Goal: Information Seeking & Learning: Learn about a topic

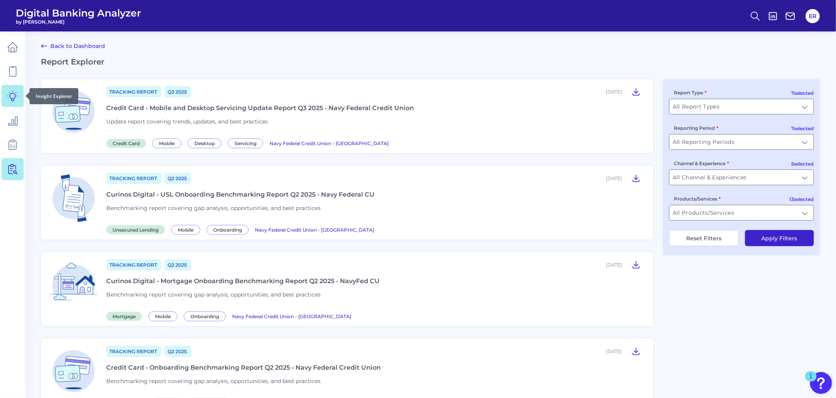
click at [6, 97] on link at bounding box center [13, 96] width 22 height 22
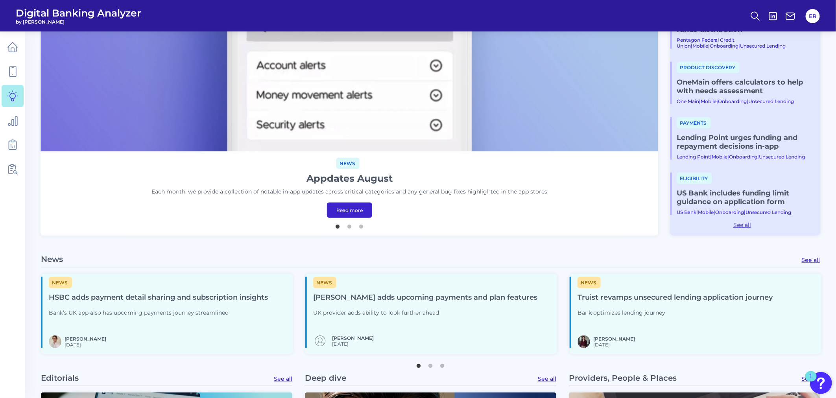
scroll to position [218, 0]
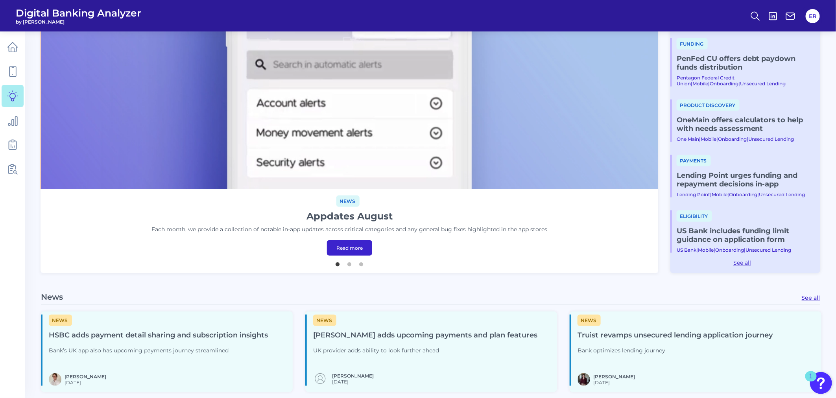
click at [339, 244] on link "Read more" at bounding box center [349, 247] width 45 height 15
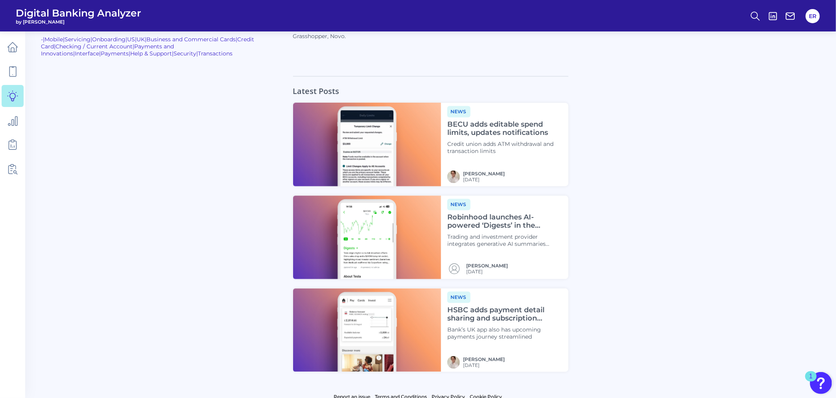
scroll to position [721, 0]
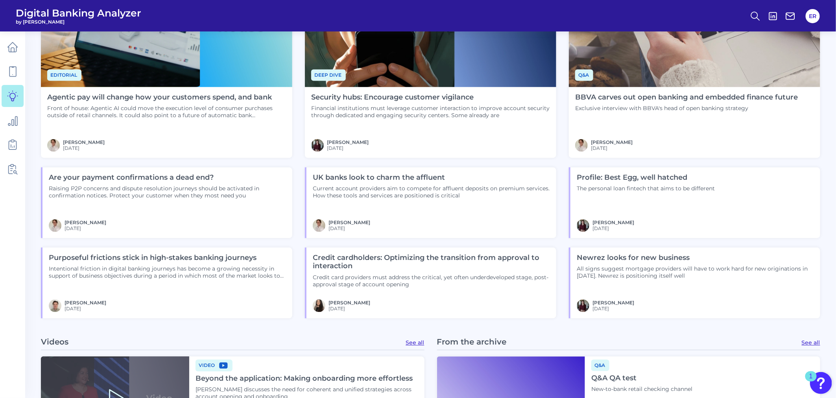
scroll to position [699, 0]
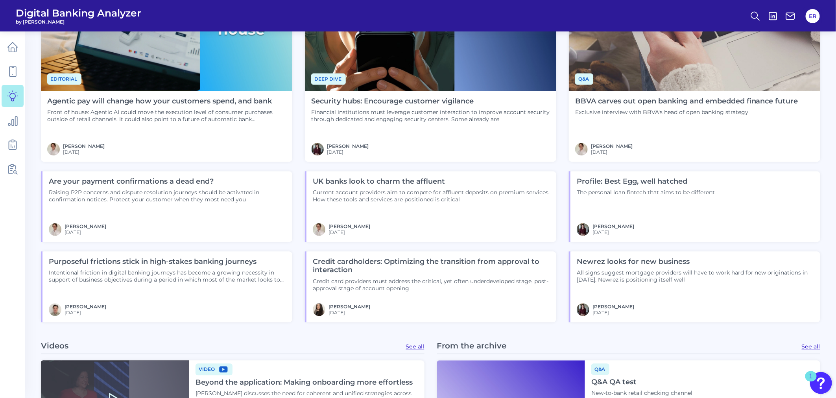
click at [364, 181] on h4 "UK banks look to charm the affluent" at bounding box center [431, 182] width 237 height 9
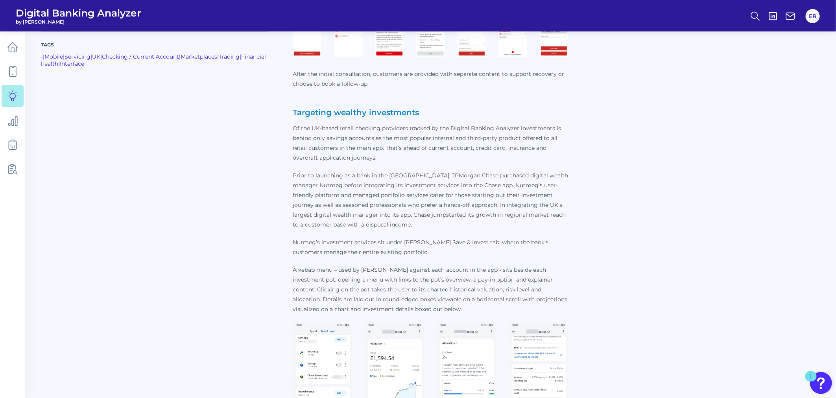
scroll to position [1355, 0]
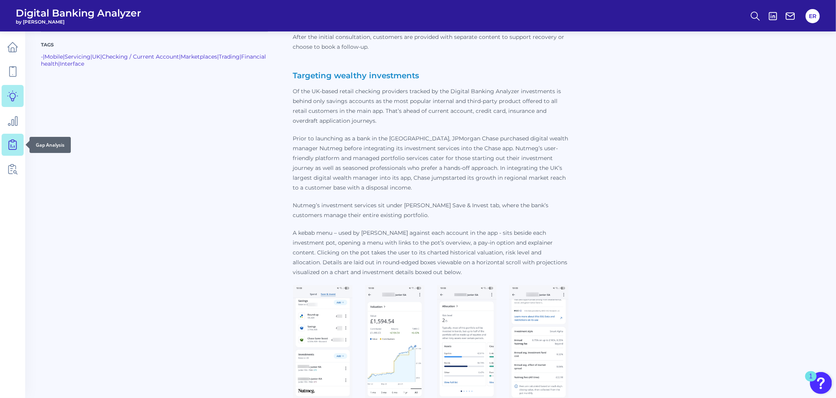
click at [20, 144] on link at bounding box center [13, 145] width 22 height 22
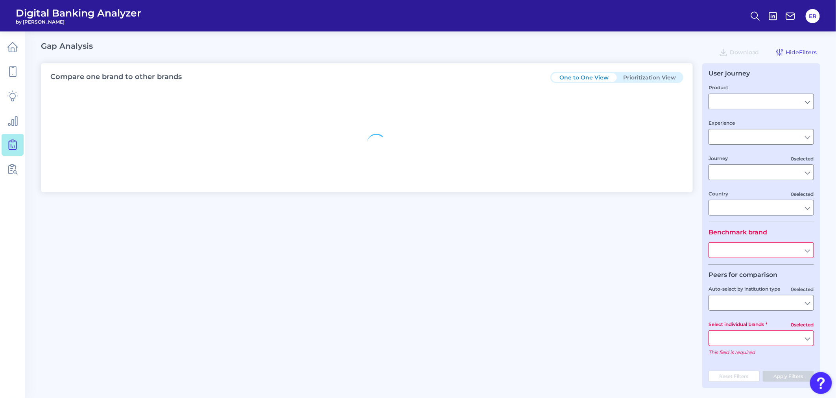
type input "Checking / Current Account"
type input "Mobile Servicing"
type input "Pre-Login Area, New Customer Onboarding, Login & Authentication, Accounts and t…"
type input "United States"
type input "Navy Federal Credit Union"
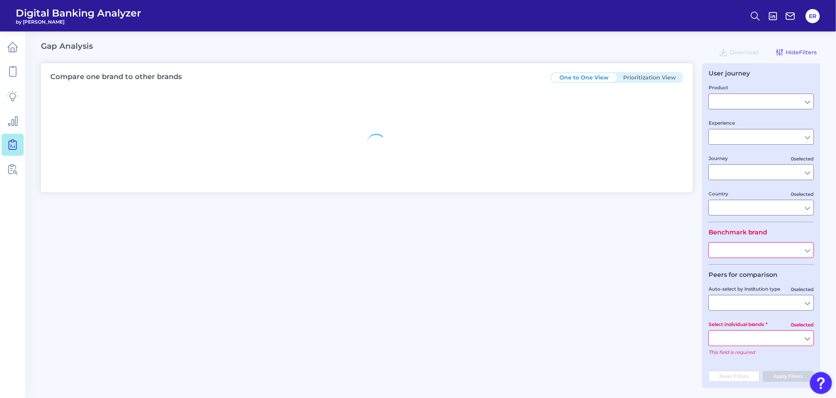
type input "All Select individual brands"
type input "All Countries"
type input "All Journeys"
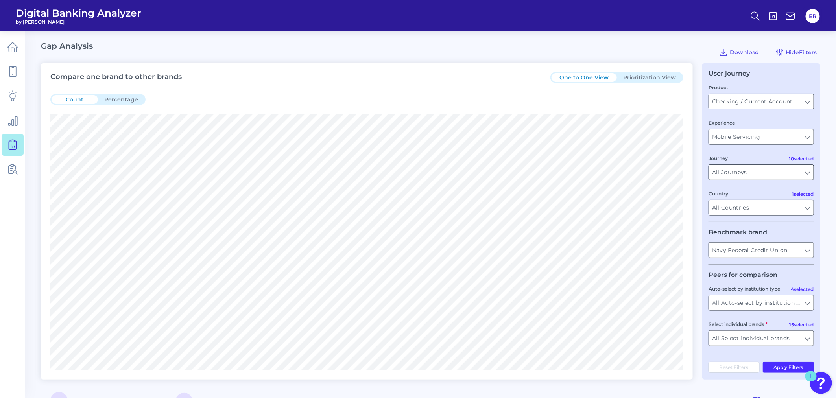
click at [809, 173] on input "All Journeys" at bounding box center [761, 172] width 105 height 15
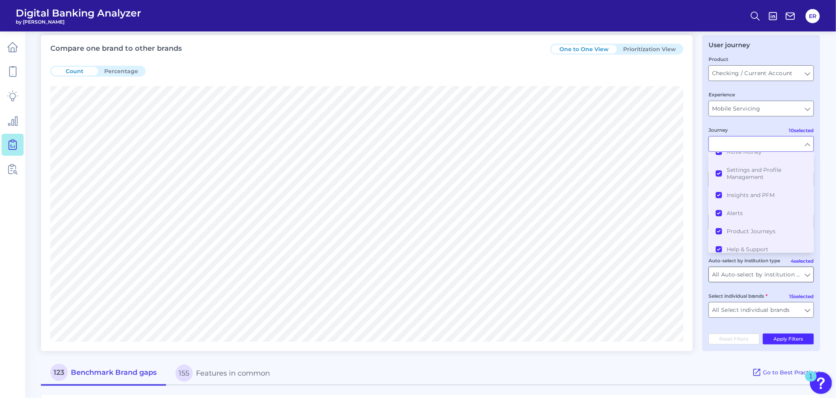
scroll to position [44, 0]
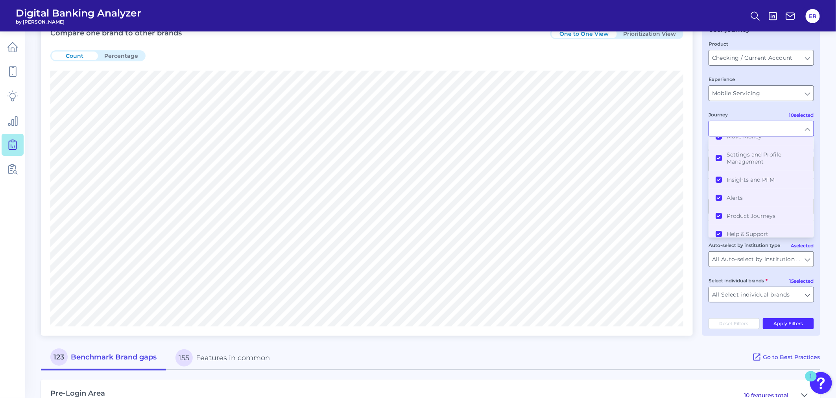
click at [690, 364] on div "123 Benchmark Brand gaps 155 Features in common" at bounding box center [396, 357] width 711 height 25
type input "All Journeys"
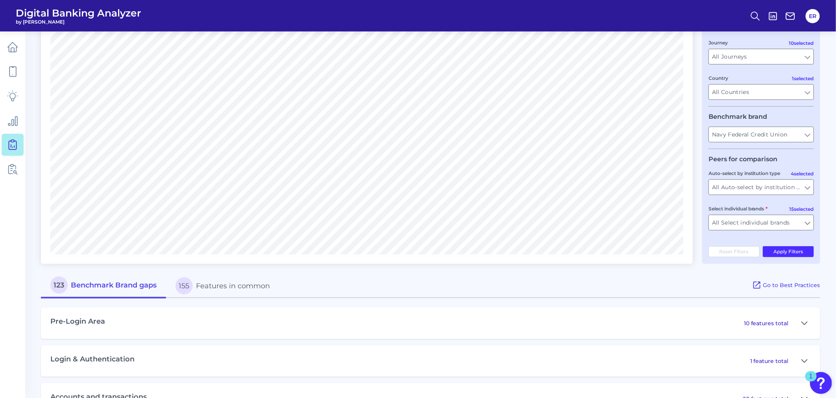
scroll to position [131, 0]
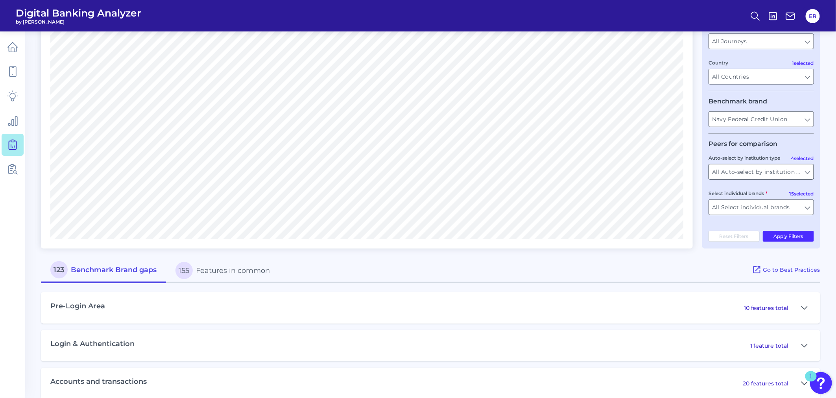
click at [807, 173] on input "All Auto-select by institution types" at bounding box center [761, 171] width 105 height 15
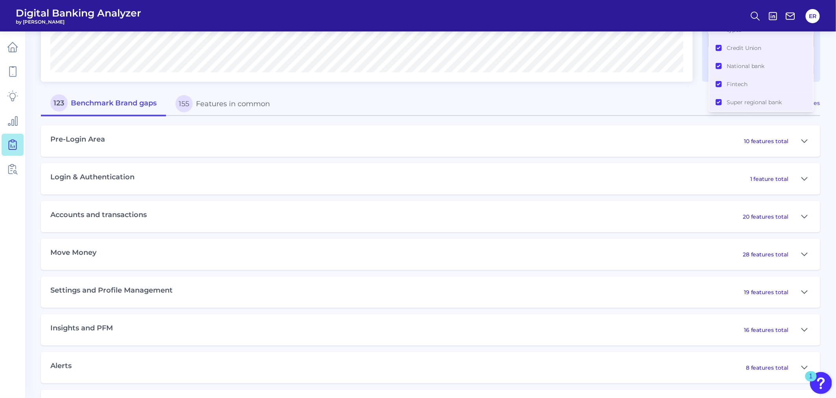
scroll to position [306, 0]
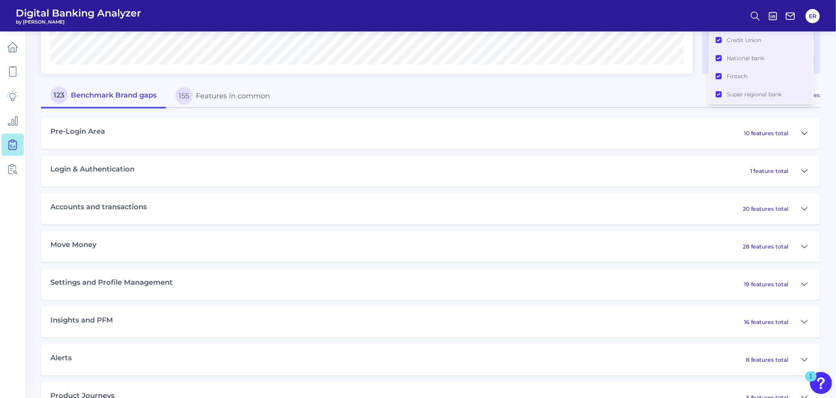
click at [806, 135] on icon at bounding box center [804, 133] width 6 height 9
type input "All Auto-select by institution types"
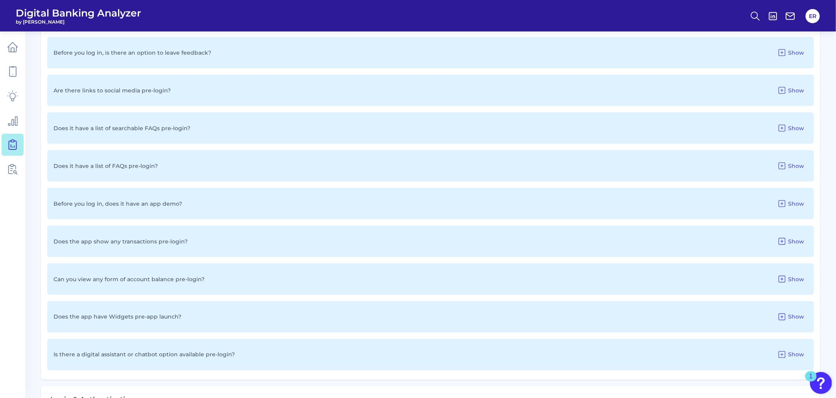
scroll to position [481, 0]
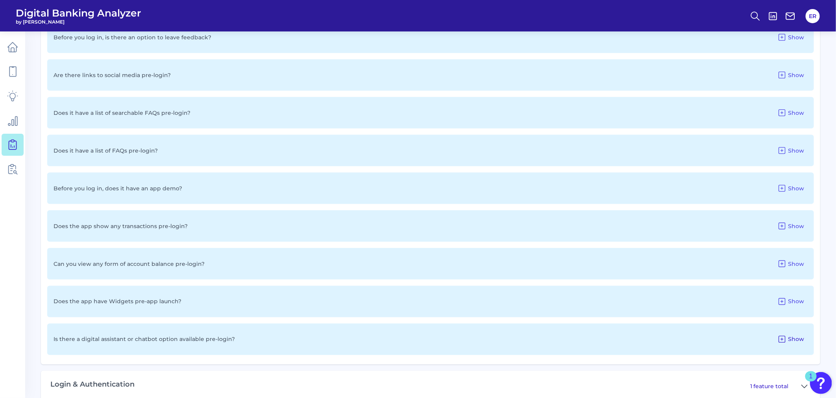
click at [786, 343] on icon at bounding box center [781, 339] width 9 height 9
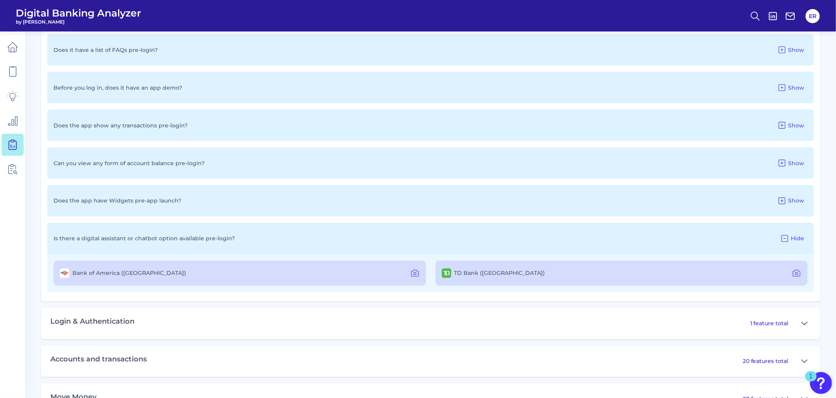
scroll to position [612, 0]
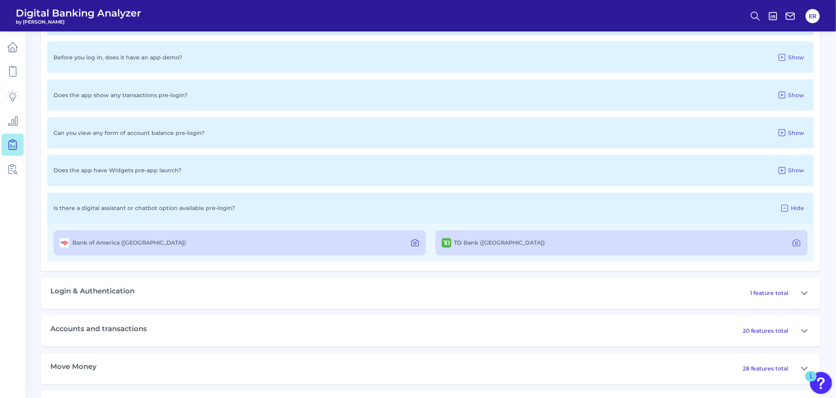
click at [412, 248] on icon at bounding box center [414, 242] width 9 height 9
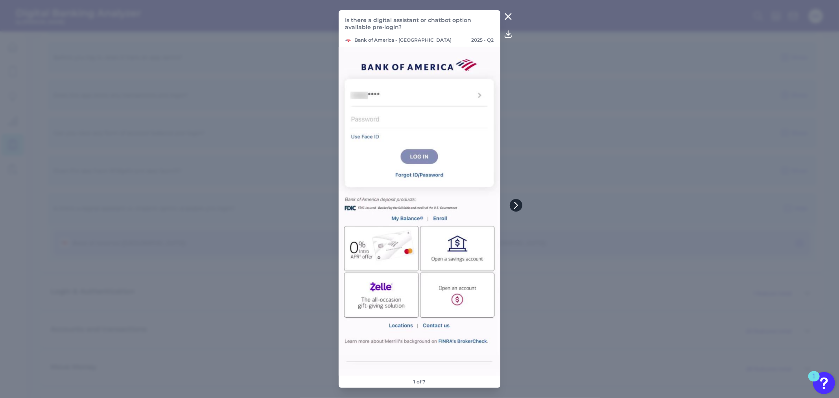
click at [512, 207] on button at bounding box center [516, 205] width 13 height 13
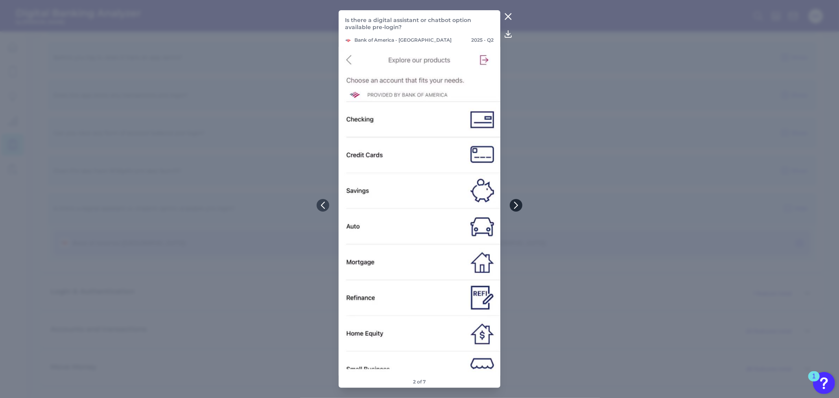
click at [512, 208] on button at bounding box center [516, 205] width 13 height 13
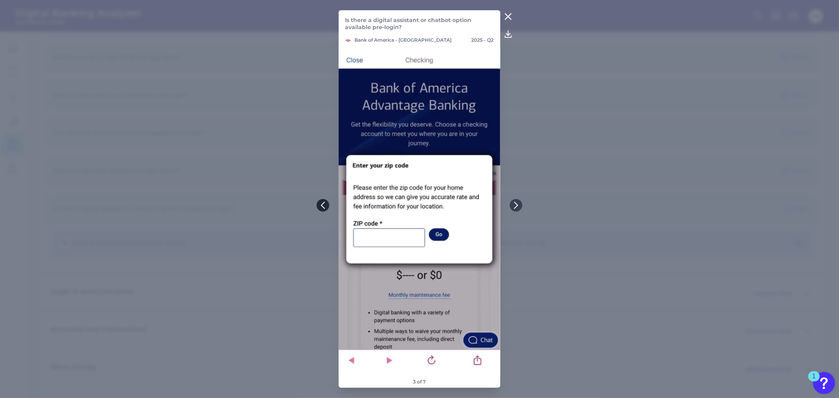
click at [322, 206] on icon at bounding box center [322, 205] width 3 height 6
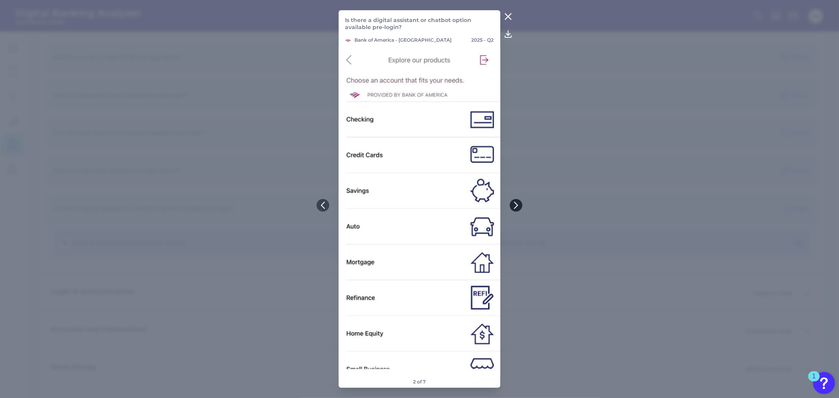
click at [514, 204] on icon at bounding box center [516, 205] width 7 height 7
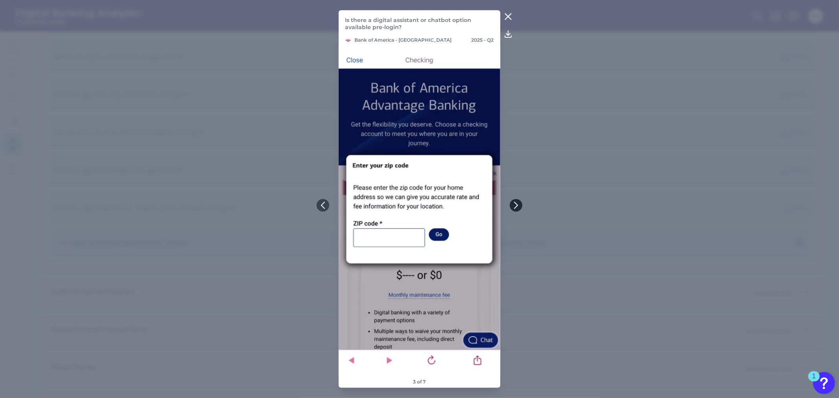
click at [513, 204] on icon at bounding box center [516, 205] width 7 height 7
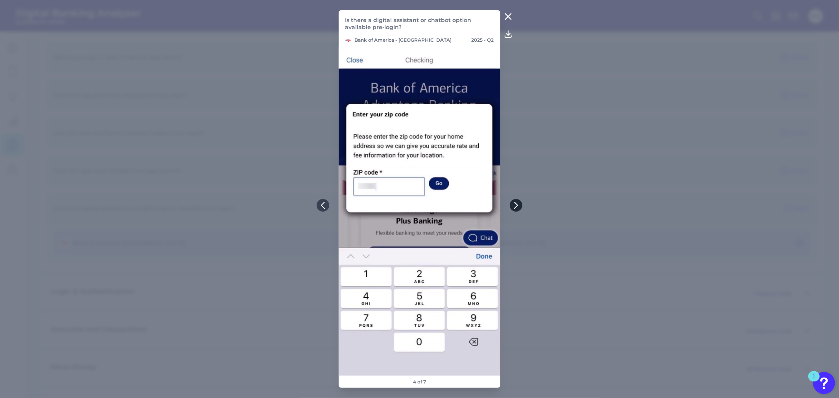
click at [512, 205] on button at bounding box center [516, 205] width 13 height 13
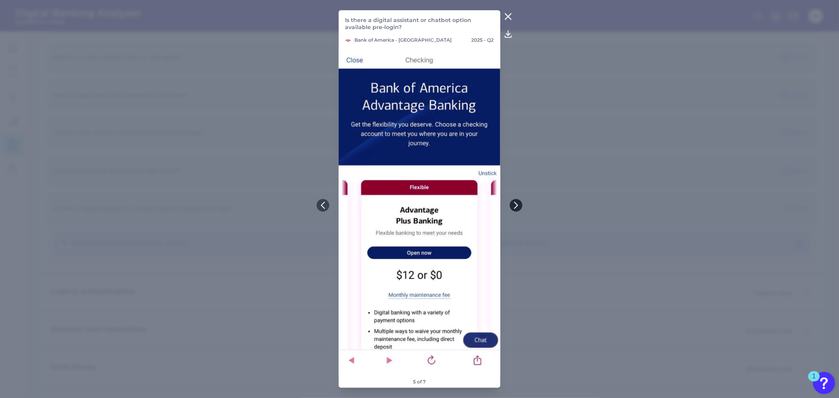
click at [512, 205] on button at bounding box center [516, 205] width 13 height 13
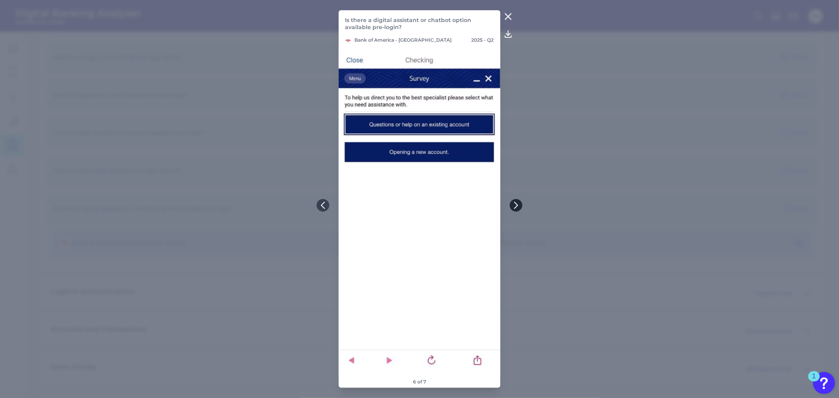
click at [512, 207] on button at bounding box center [516, 205] width 13 height 13
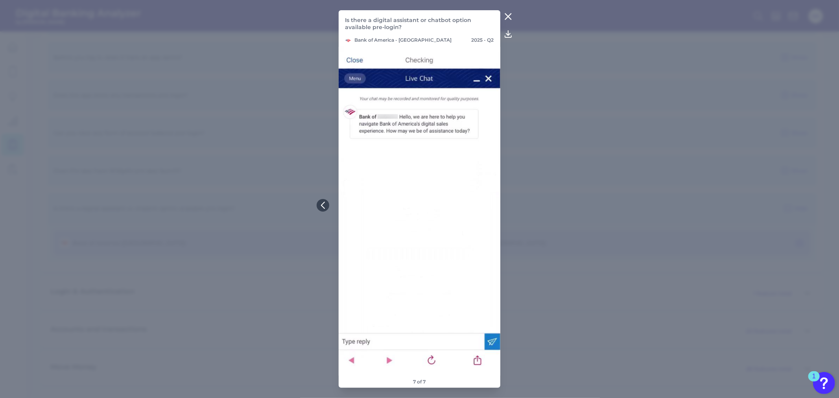
click at [506, 17] on icon at bounding box center [508, 16] width 9 height 9
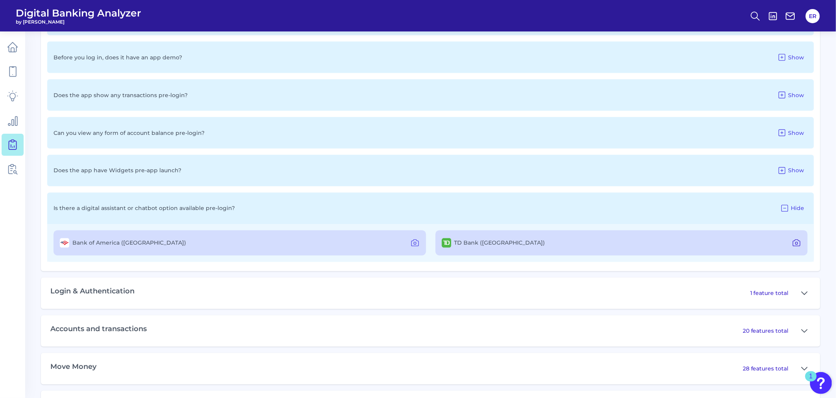
click at [793, 248] on icon at bounding box center [796, 242] width 9 height 9
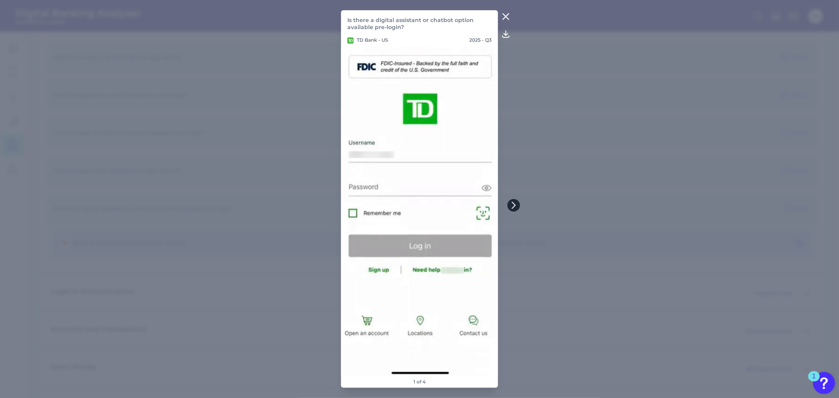
click at [509, 206] on button at bounding box center [513, 205] width 13 height 13
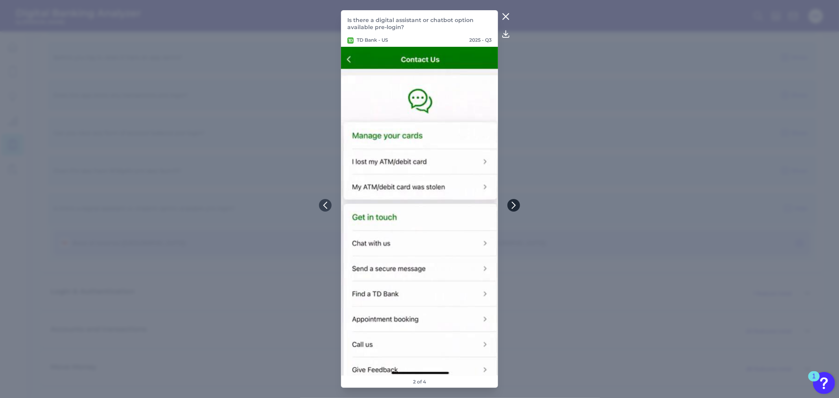
click at [509, 206] on button at bounding box center [513, 205] width 13 height 13
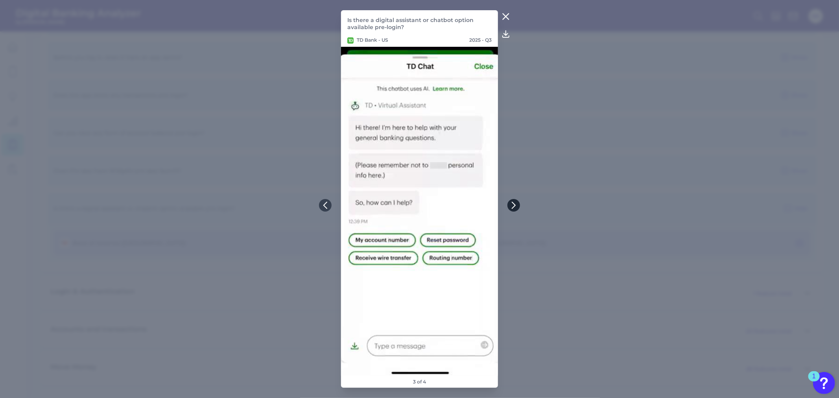
click at [509, 206] on button at bounding box center [513, 205] width 13 height 13
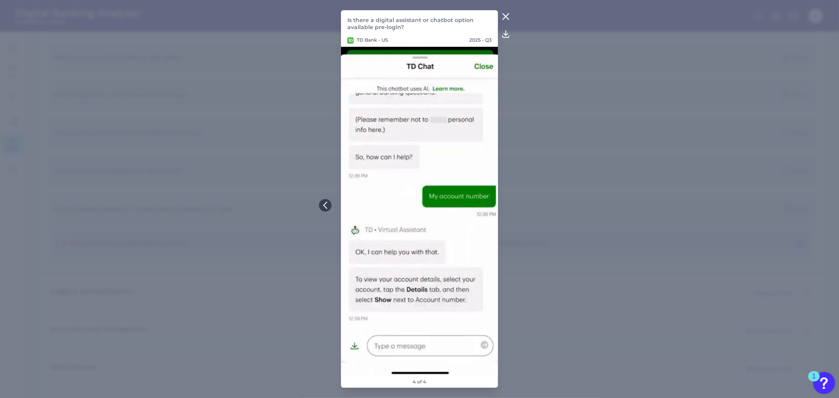
click at [504, 17] on icon at bounding box center [505, 16] width 9 height 9
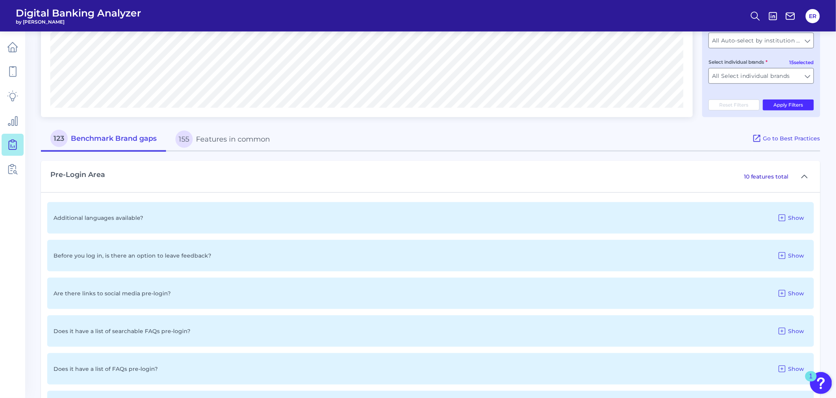
scroll to position [262, 0]
click at [798, 181] on div "10 features total" at bounding box center [777, 177] width 67 height 13
click at [804, 178] on icon at bounding box center [805, 176] width 6 height 3
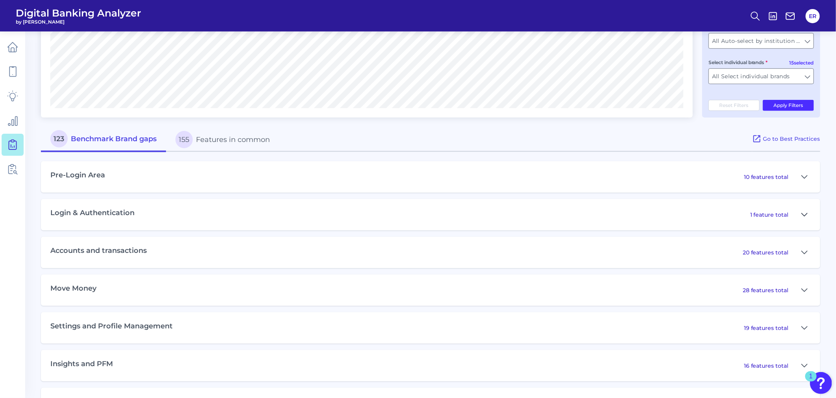
click at [802, 218] on icon at bounding box center [804, 214] width 6 height 9
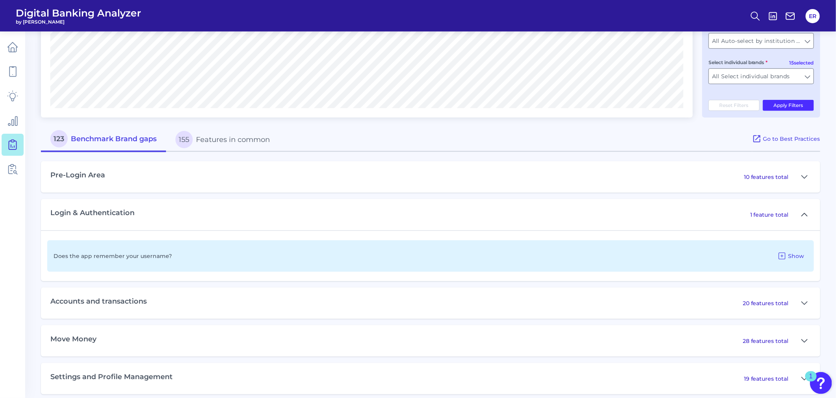
click at [802, 218] on icon at bounding box center [804, 214] width 6 height 9
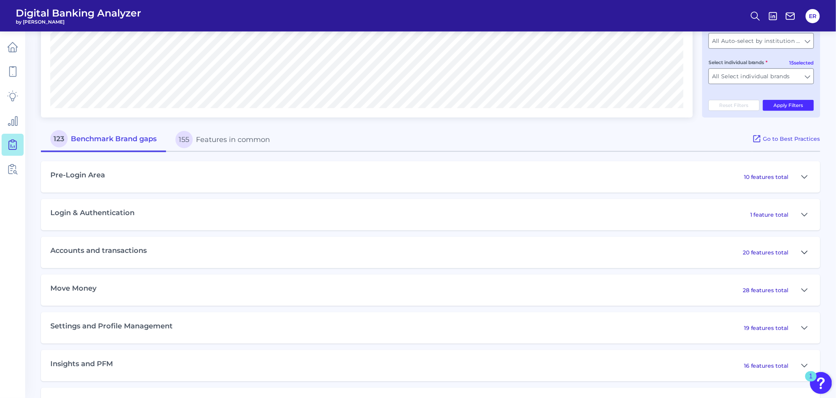
click at [805, 255] on icon at bounding box center [804, 252] width 6 height 9
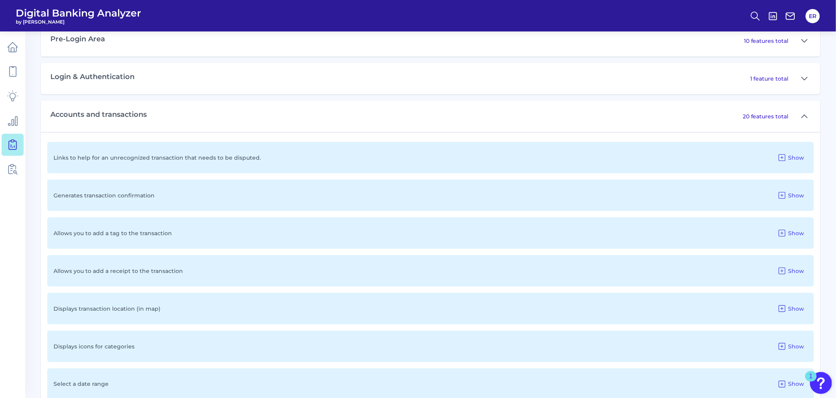
scroll to position [393, 0]
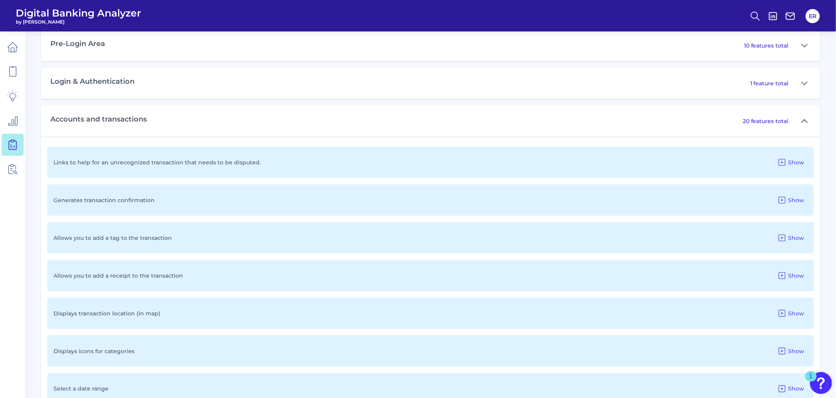
click at [807, 124] on icon at bounding box center [804, 120] width 6 height 9
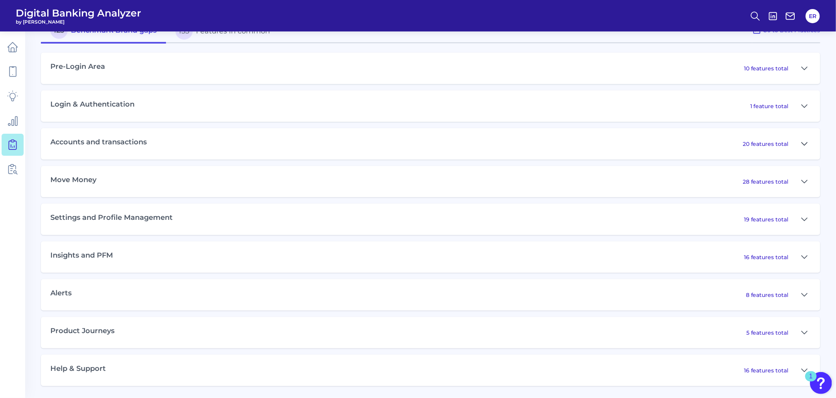
scroll to position [374, 0]
click at [809, 183] on button at bounding box center [804, 181] width 13 height 13
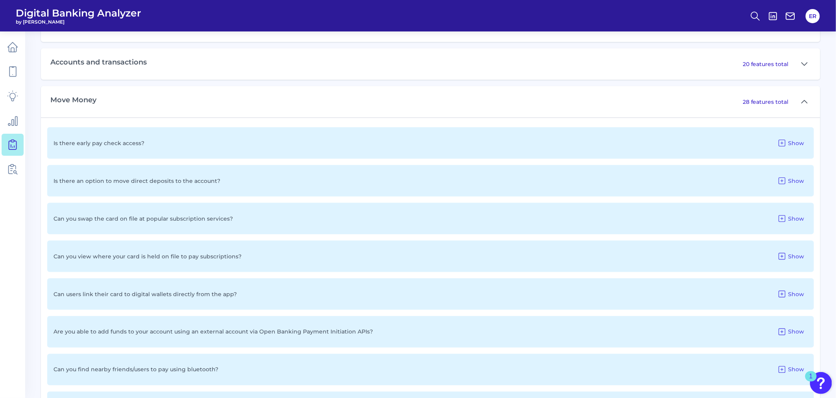
scroll to position [417, 0]
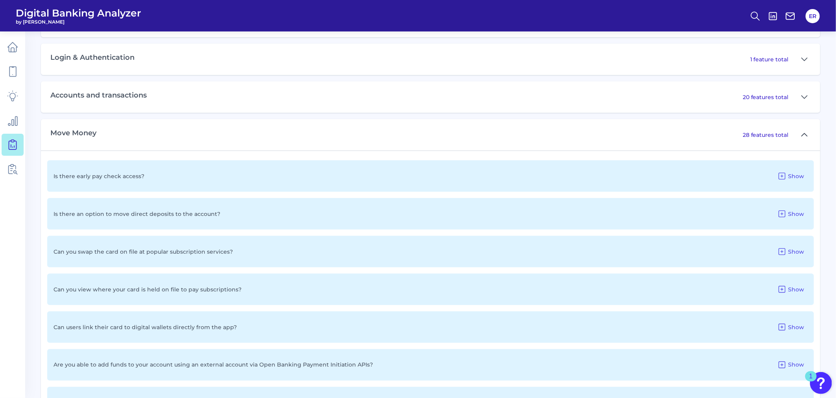
click at [801, 139] on button at bounding box center [804, 135] width 13 height 13
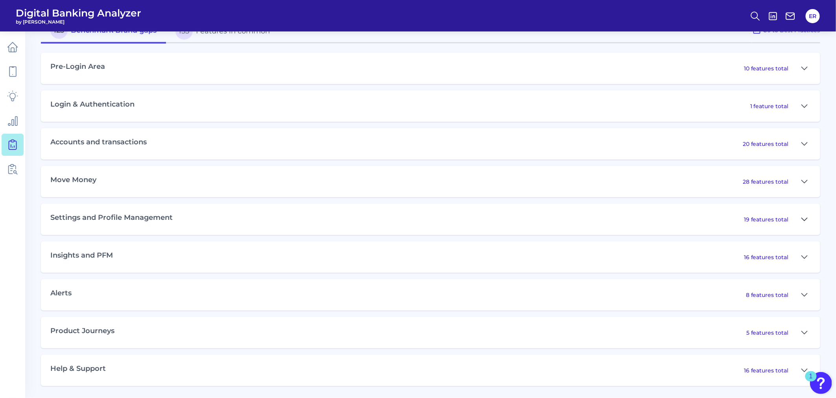
click at [804, 218] on icon at bounding box center [804, 219] width 6 height 9
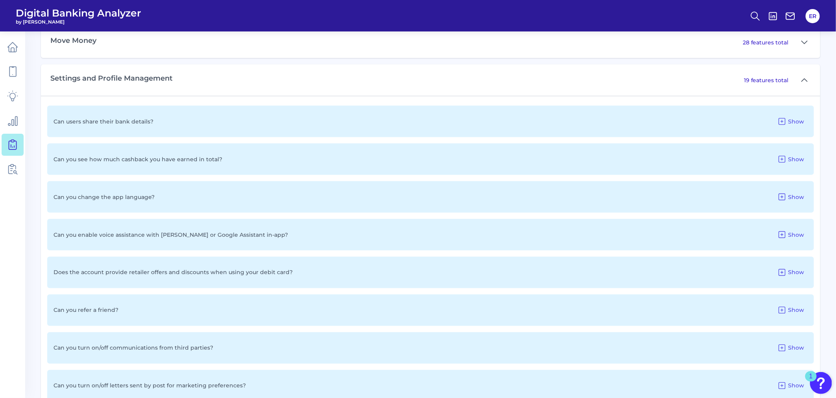
scroll to position [505, 0]
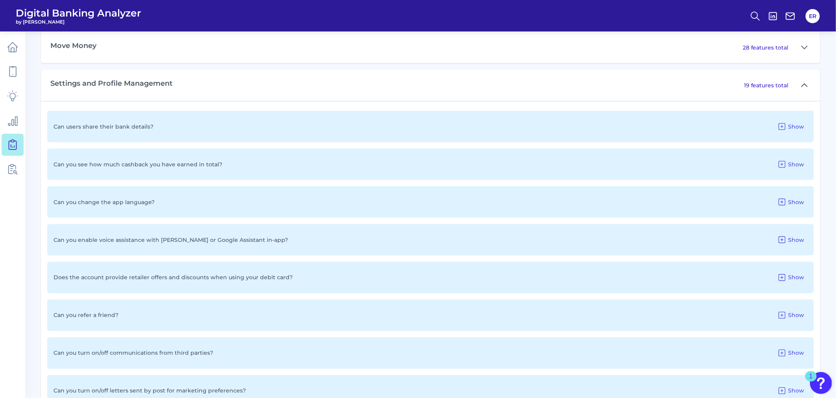
click at [806, 90] on icon at bounding box center [804, 85] width 6 height 9
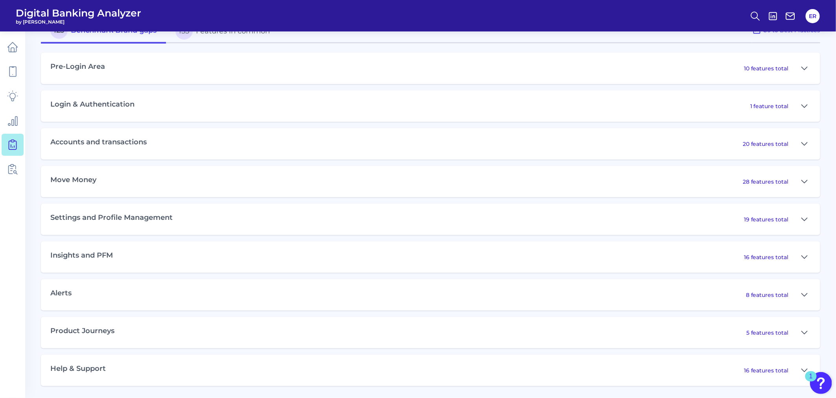
scroll to position [374, 0]
